Goal: Entertainment & Leisure: Consume media (video, audio)

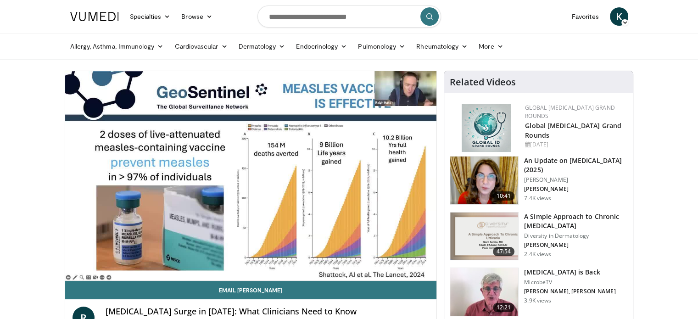
click at [533, 23] on nav "Specialties Adult & Family Medicine Allergy, [MEDICAL_DATA], Immunology Anesthe…" at bounding box center [349, 16] width 569 height 33
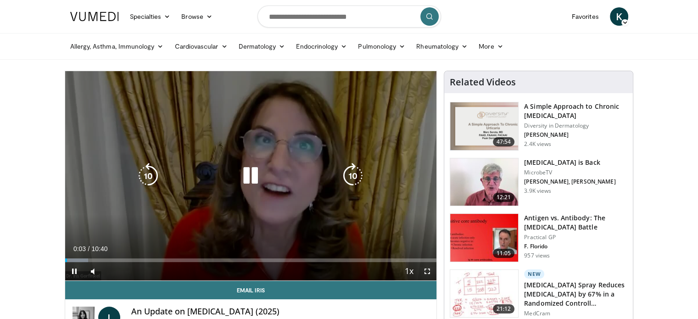
click at [258, 182] on icon "Video Player" at bounding box center [251, 176] width 26 height 26
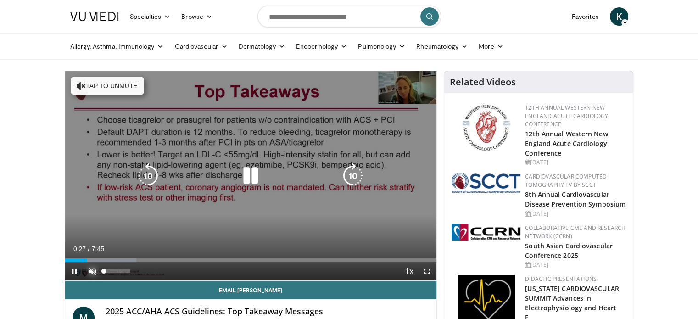
click at [91, 272] on span "Video Player" at bounding box center [93, 271] width 18 height 18
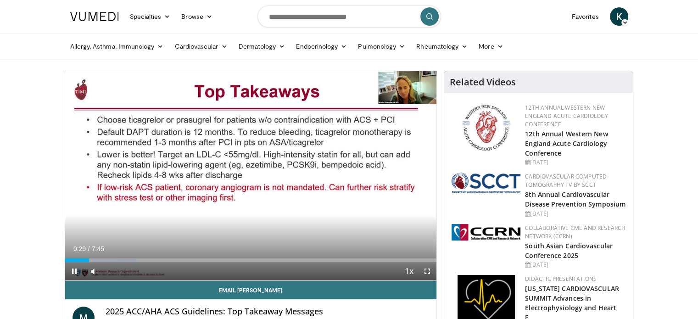
click at [79, 247] on span "0:29" at bounding box center [79, 248] width 12 height 7
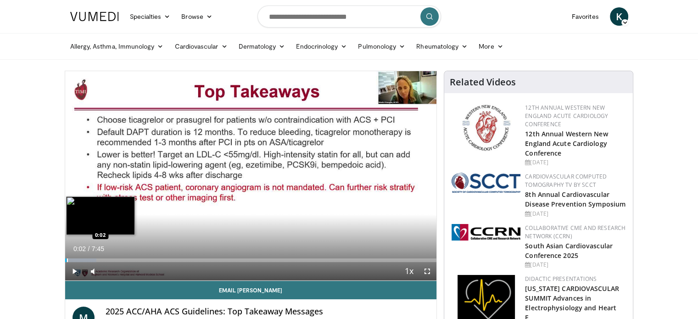
drag, startPoint x: 83, startPoint y: 259, endPoint x: 66, endPoint y: 258, distance: 17.0
click at [67, 258] on div "Progress Bar" at bounding box center [67, 260] width 1 height 4
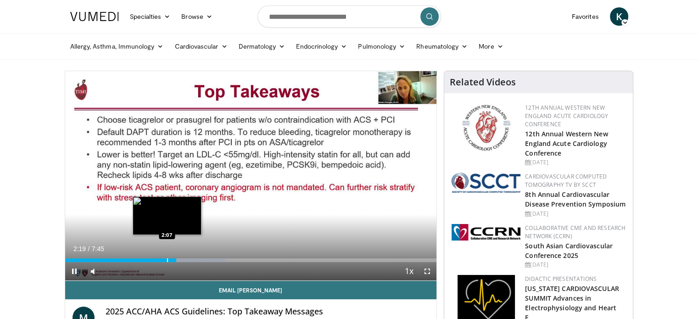
drag, startPoint x: 174, startPoint y: 260, endPoint x: 167, endPoint y: 260, distance: 7.8
click at [167, 260] on video-js "**********" at bounding box center [251, 176] width 372 height 210
drag, startPoint x: 180, startPoint y: 259, endPoint x: 160, endPoint y: 257, distance: 19.8
click at [160, 257] on div "Loaded : 44.76% 1:58 1:59" at bounding box center [251, 257] width 372 height 9
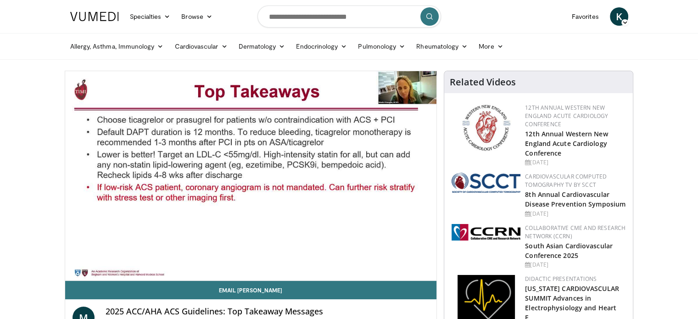
click at [540, 20] on nav "Specialties Adult & Family Medicine Allergy, [MEDICAL_DATA], Immunology Anesthe…" at bounding box center [349, 16] width 569 height 33
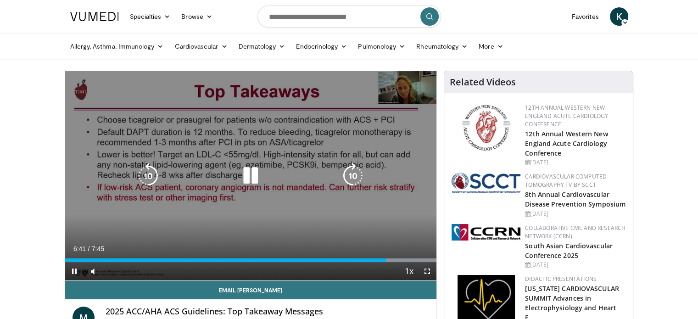
click at [255, 176] on icon "Video Player" at bounding box center [251, 176] width 26 height 26
